Goal: Check status: Check status

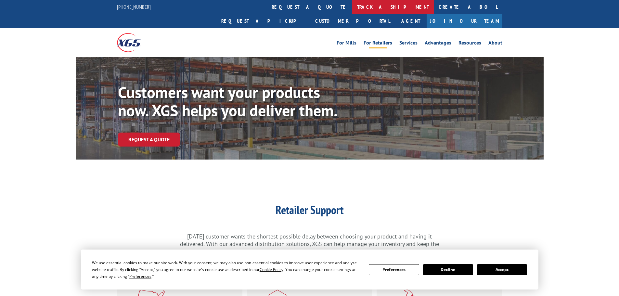
click at [352, 9] on link "track a shipment" at bounding box center [393, 7] width 82 height 14
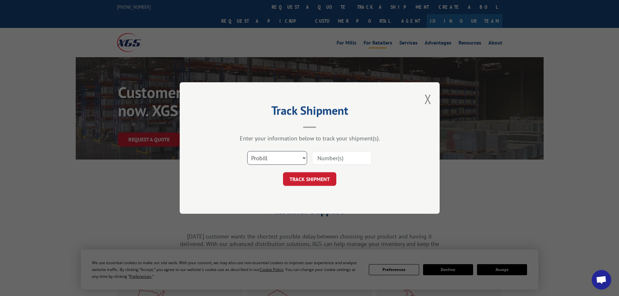
click at [266, 158] on select "Select category... Probill BOL PO" at bounding box center [277, 158] width 60 height 14
select select "po"
click at [247, 151] on select "Select category... Probill BOL PO" at bounding box center [277, 158] width 60 height 14
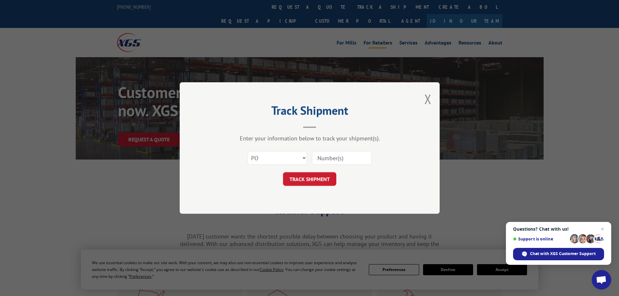
click at [340, 156] on input at bounding box center [342, 158] width 60 height 14
paste input "04530234"
type input "04530234"
click at [307, 178] on button "TRACK SHIPMENT" at bounding box center [309, 179] width 53 height 14
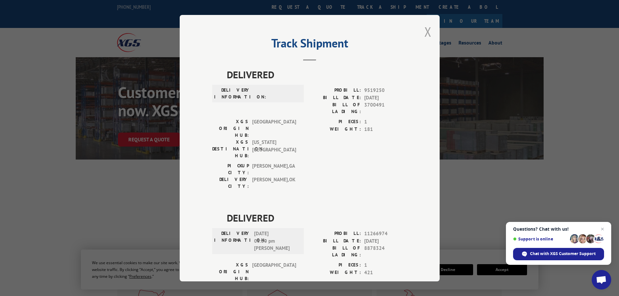
click at [425, 31] on button "Close modal" at bounding box center [427, 31] width 7 height 17
